Goal: Information Seeking & Learning: Learn about a topic

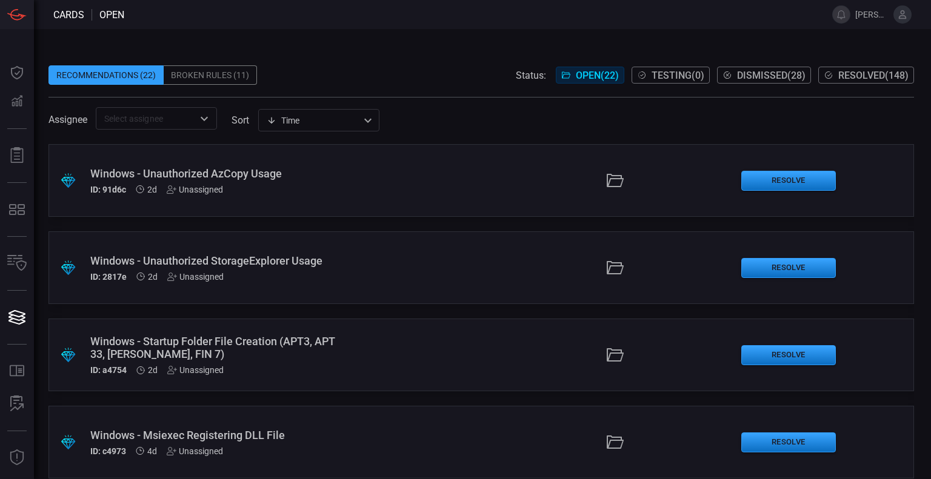
click at [856, 76] on span "Resolved ( 148 )" at bounding box center [873, 76] width 70 height 12
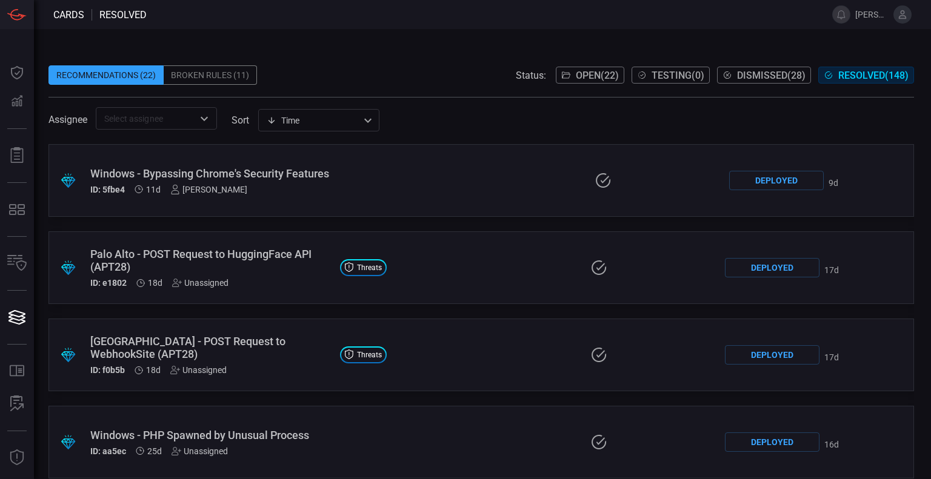
click at [407, 94] on span at bounding box center [480, 91] width 865 height 12
click at [590, 74] on span "Open ( 22 )" at bounding box center [597, 76] width 43 height 12
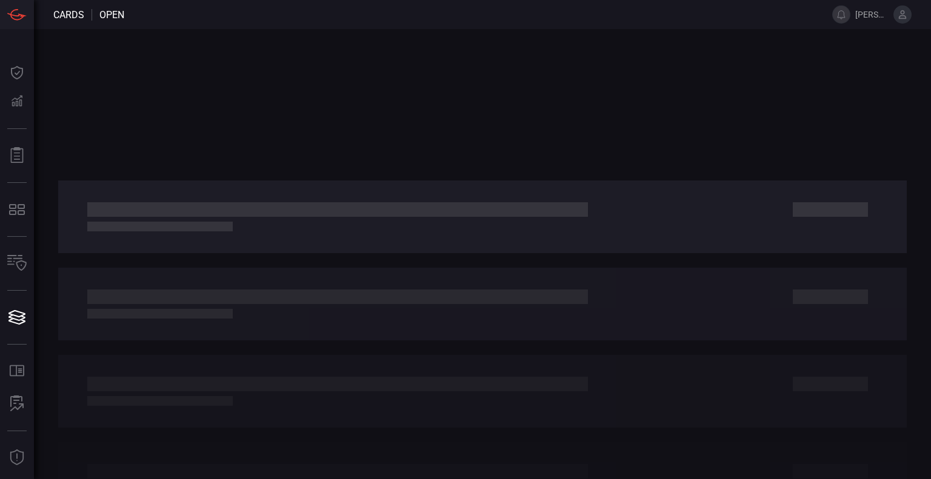
click at [488, 88] on div at bounding box center [482, 254] width 897 height 450
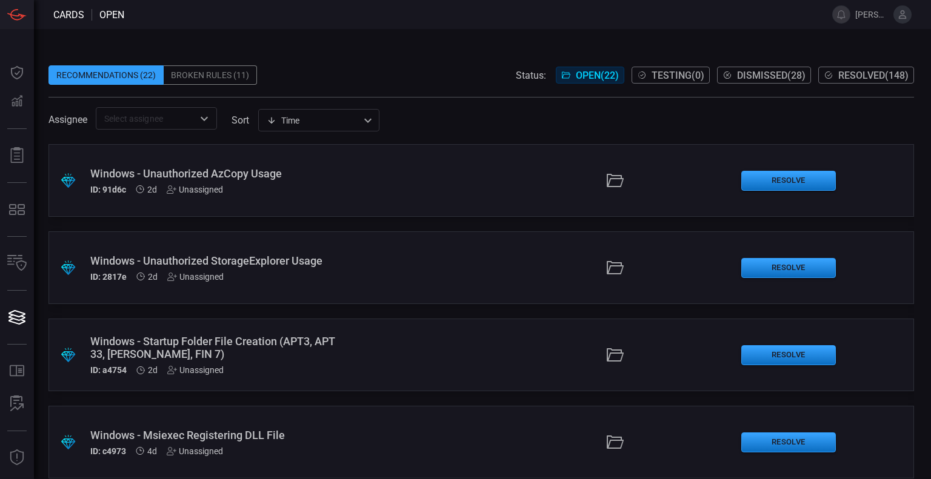
click at [490, 70] on div "Recommendations (22) Broken Rules (11) Status: Open ( 22 ) Testing ( 0 ) Dismis…" at bounding box center [480, 74] width 865 height 19
click at [875, 76] on span "Resolved ( 148 )" at bounding box center [873, 76] width 70 height 12
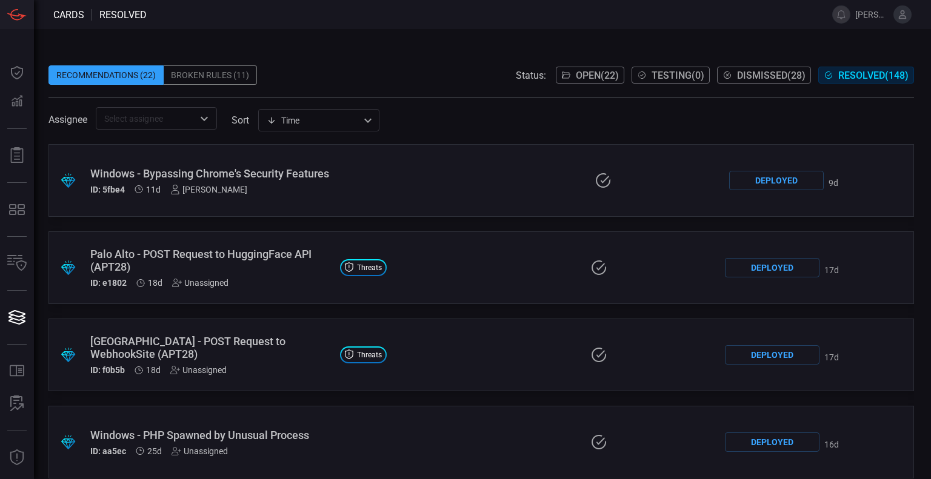
scroll to position [647, 0]
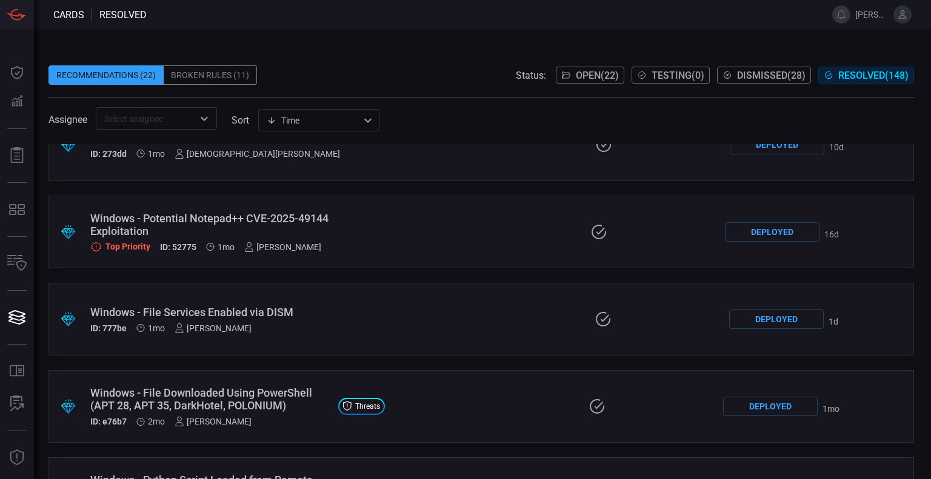
click at [423, 338] on div ".suggested_cards_icon{fill:url(#suggested_cards_icon);} Windows - File Services…" at bounding box center [480, 319] width 865 height 73
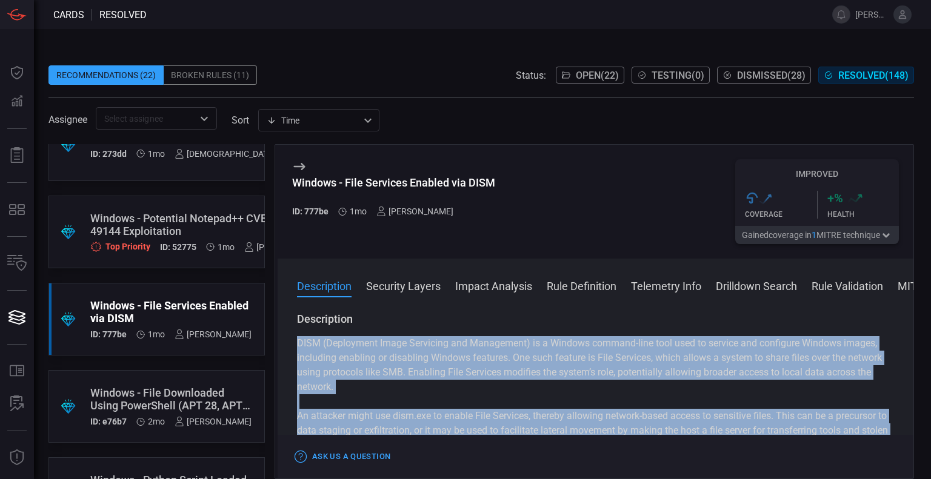
drag, startPoint x: 298, startPoint y: 343, endPoint x: 903, endPoint y: 441, distance: 613.2
click at [903, 441] on div "Windows - File Services Enabled via DISM ID: 777be 1mo [PERSON_NAME] Improved .…" at bounding box center [594, 311] width 639 height 335
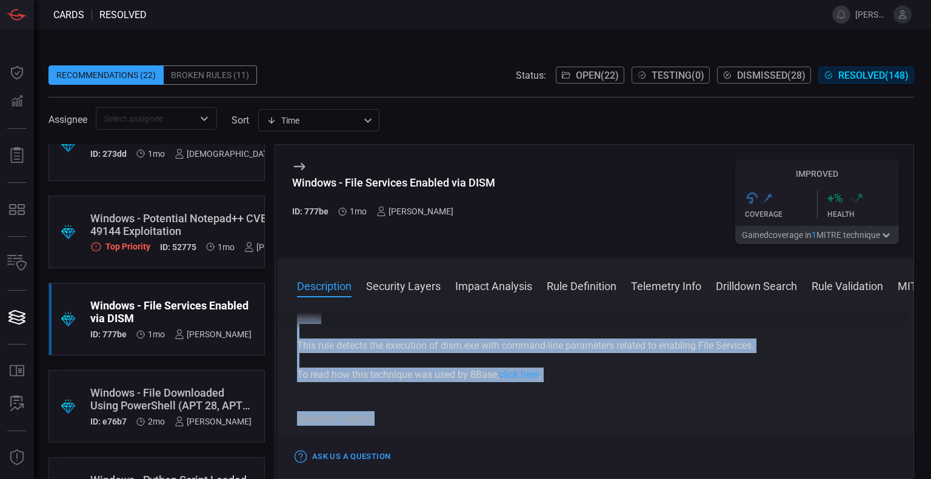
scroll to position [61, 0]
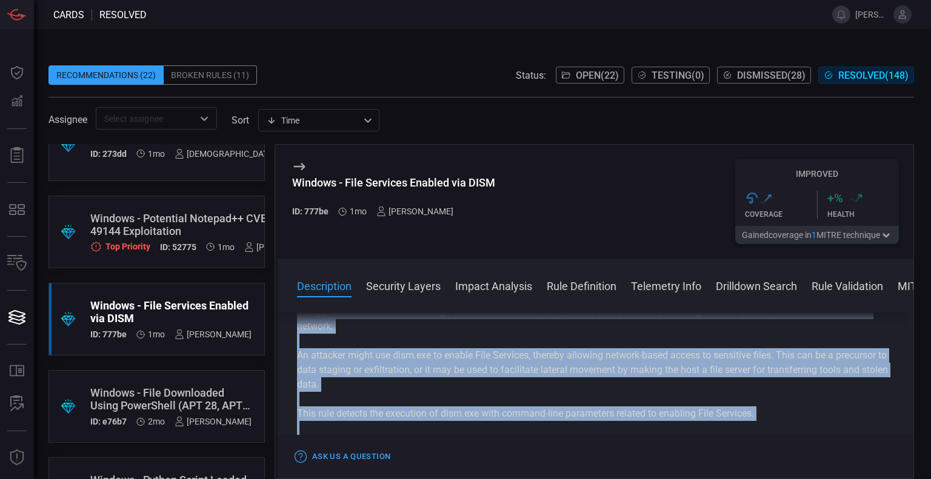
click at [676, 401] on div "DISM (Deployment Image Servicing and Management) is a Windows command-line tool…" at bounding box center [595, 363] width 597 height 175
click at [788, 411] on p "This rule detects the execution of dism.exe with command-line parameters relate…" at bounding box center [595, 414] width 597 height 15
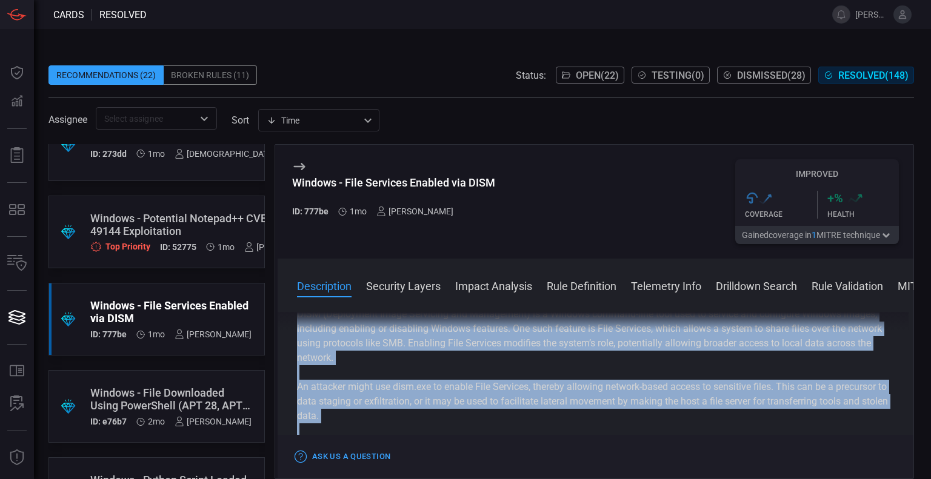
scroll to position [0, 0]
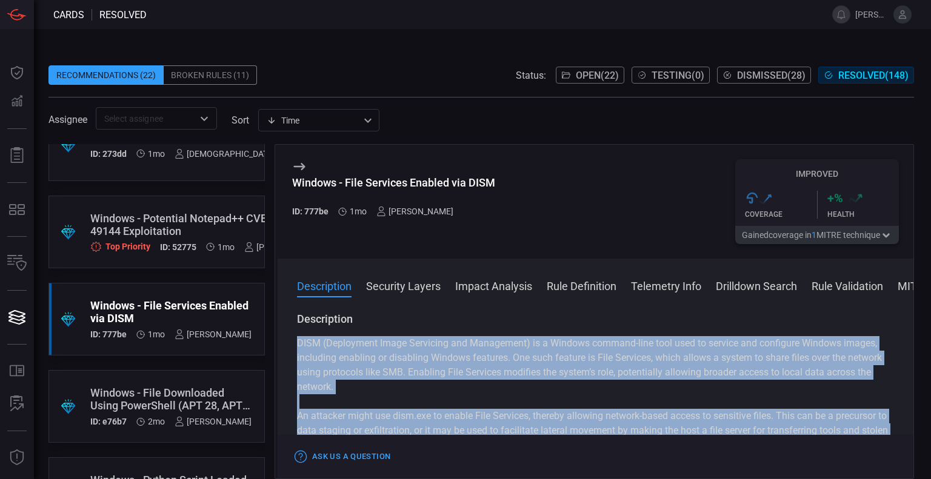
drag, startPoint x: 762, startPoint y: 418, endPoint x: 297, endPoint y: 347, distance: 470.8
click at [297, 347] on div "DISM (Deployment Image Servicing and Management) is a Windows command-line tool…" at bounding box center [595, 423] width 597 height 175
copy div "DISM (Deployment Image Servicing and Management) is a Windows command-line tool…"
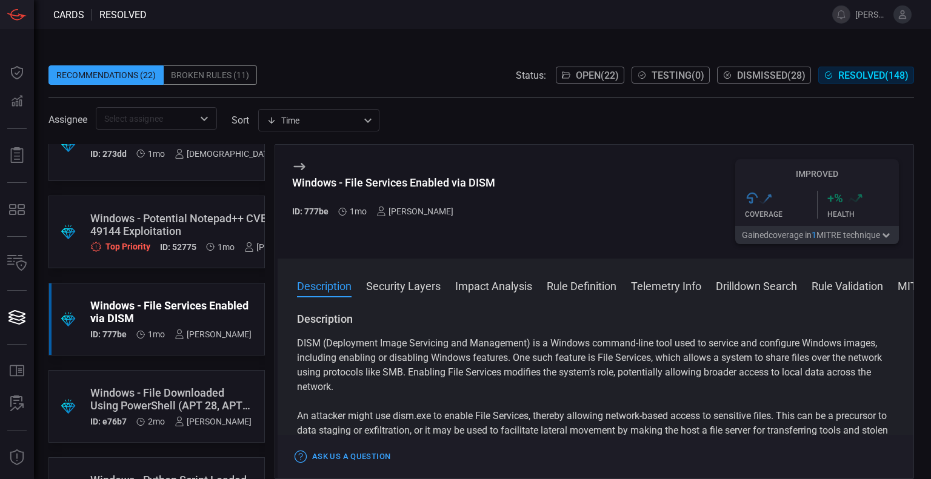
click at [438, 10] on span at bounding box center [482, 14] width 671 height 29
click at [124, 305] on div "Windows - File Services Enabled via DISM" at bounding box center [170, 311] width 161 height 25
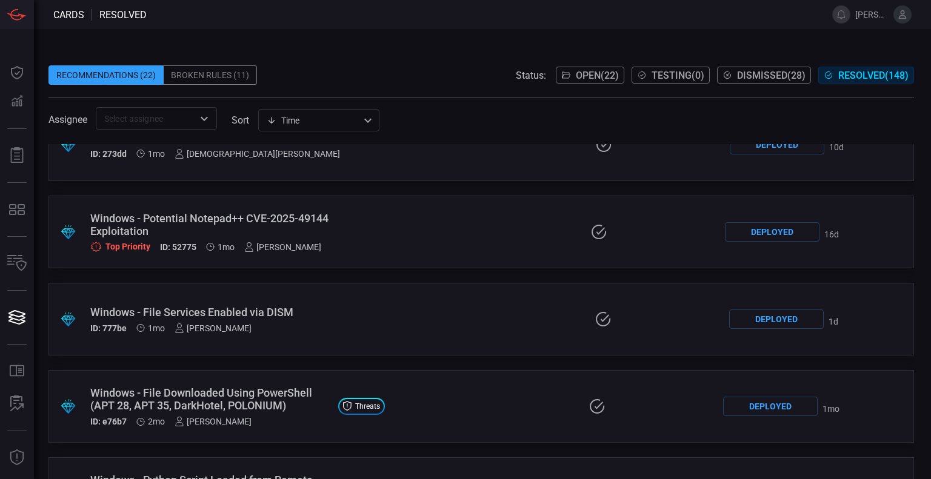
scroll to position [908, 0]
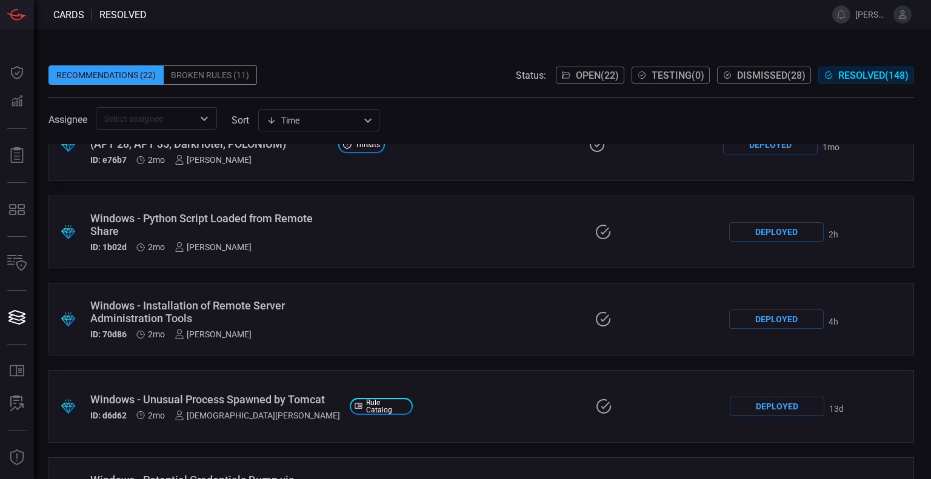
click at [318, 310] on div "Windows - Installation of Remote Server Administration Tools" at bounding box center [211, 311] width 243 height 25
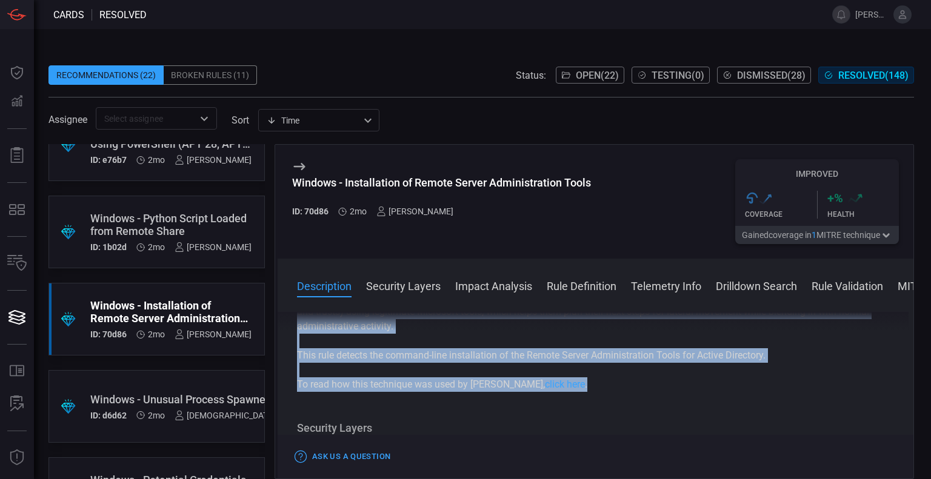
scroll to position [121, 0]
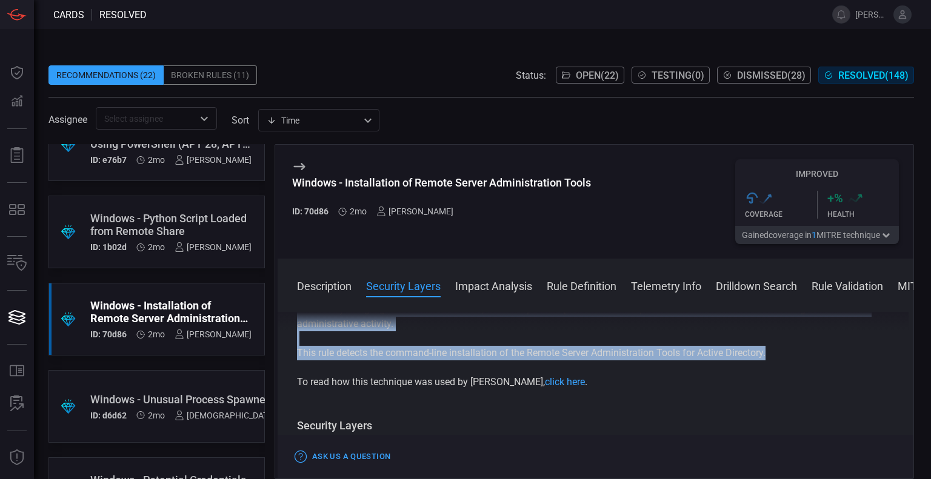
drag, startPoint x: 339, startPoint y: 343, endPoint x: 770, endPoint y: 352, distance: 430.3
click at [770, 352] on div "Description Remote Server Administration Tools (RSAT) are a collection of utili…" at bounding box center [596, 393] width 636 height 162
copy div "Remote Server Administration Tools (RSAT) are a collection of utilities that al…"
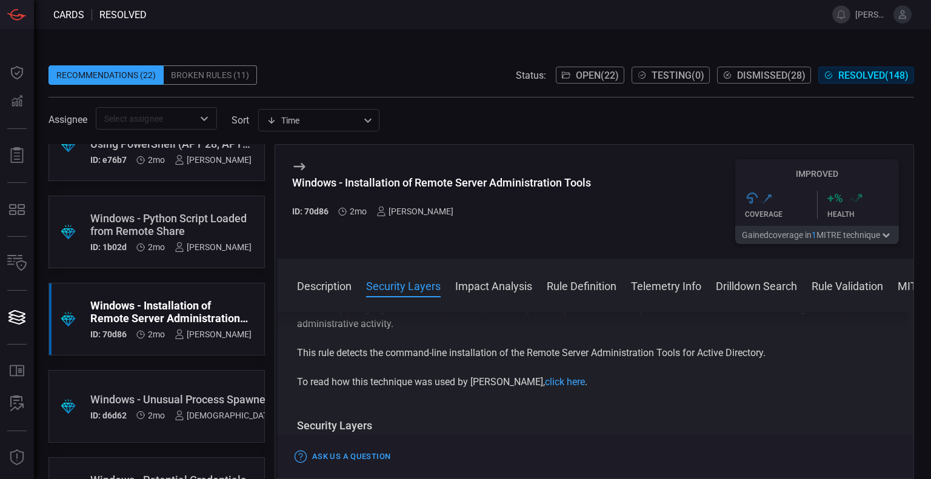
click at [142, 310] on div "Windows - Installation of Remote Server Administration Tools" at bounding box center [170, 311] width 161 height 25
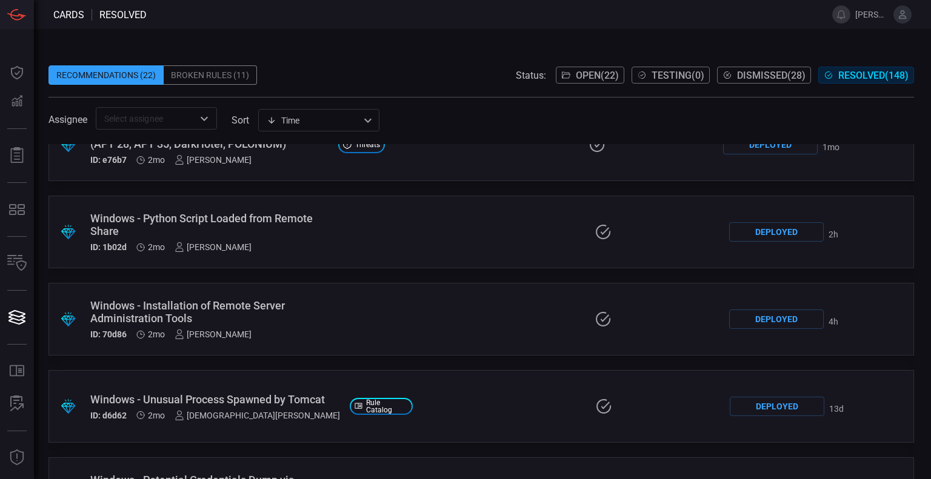
click at [454, 210] on div ".suggested_cards_icon{fill:url(#suggested_cards_icon);} Windows - Python Script…" at bounding box center [480, 232] width 865 height 73
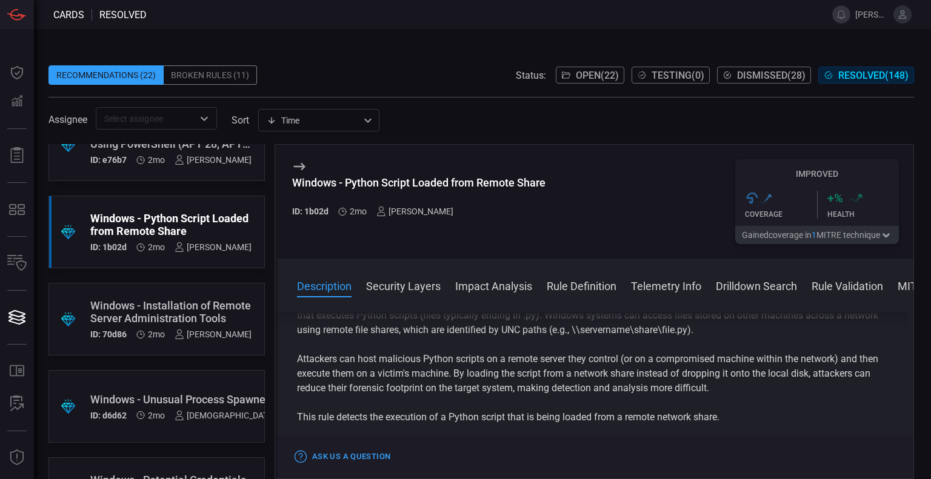
scroll to position [61, 0]
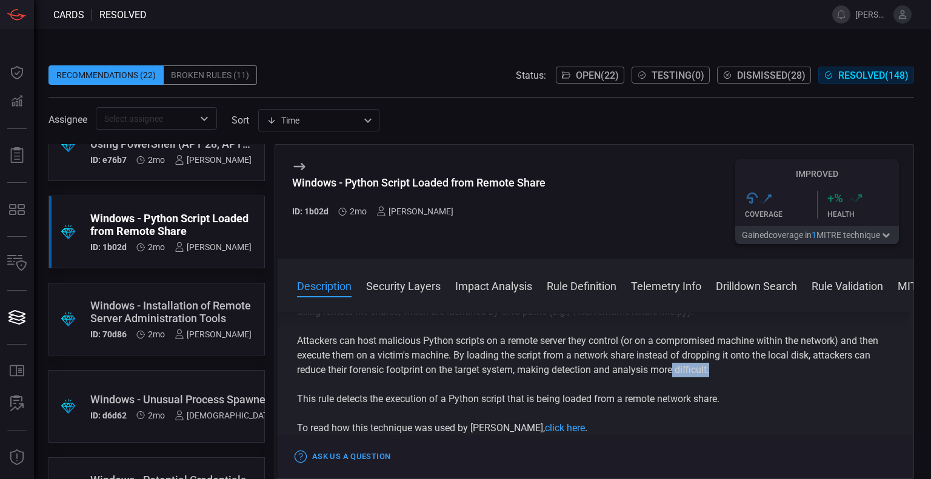
drag, startPoint x: 721, startPoint y: 371, endPoint x: 676, endPoint y: 370, distance: 45.5
click at [676, 370] on p "Attackers can host malicious Python scripts on a remote server they control (or…" at bounding box center [595, 356] width 597 height 44
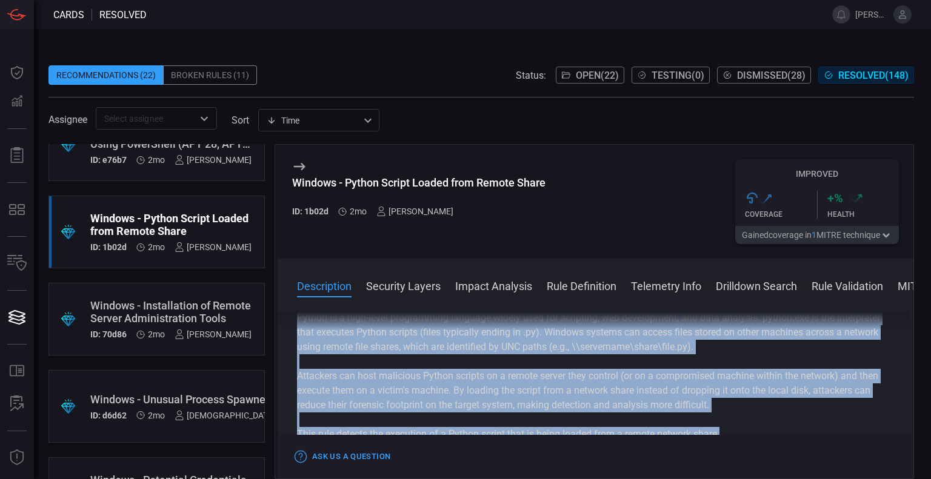
scroll to position [0, 0]
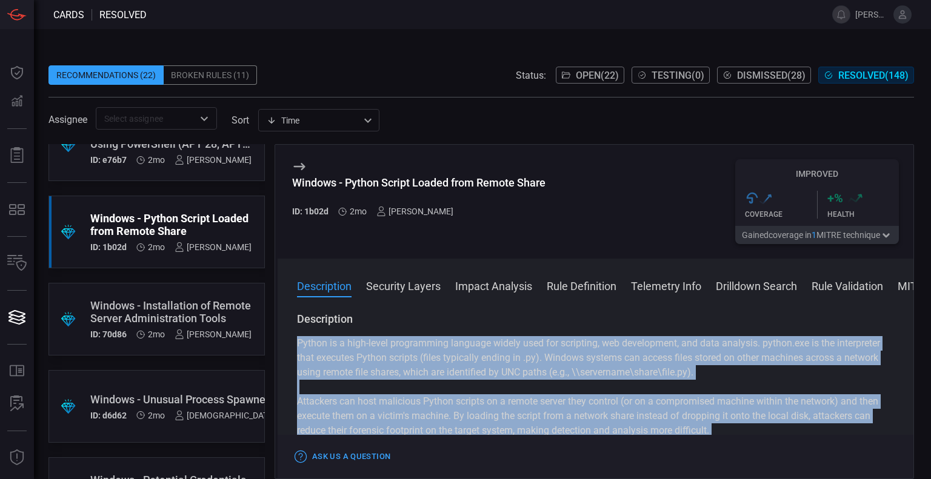
drag, startPoint x: 737, startPoint y: 399, endPoint x: 301, endPoint y: 345, distance: 439.1
click at [299, 345] on div "Python is a high-level programming language widely used for scripting, web deve…" at bounding box center [595, 416] width 597 height 160
copy div "Python is a high-level programming language widely used for scripting, web deve…"
